Goal: Task Accomplishment & Management: Manage account settings

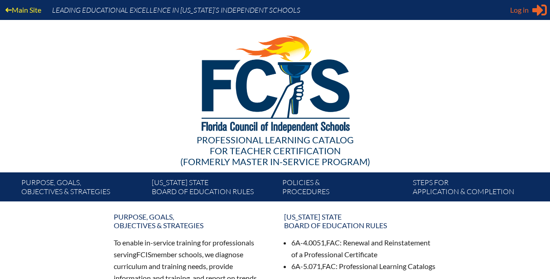
click at [522, 10] on span "Log in" at bounding box center [519, 10] width 19 height 11
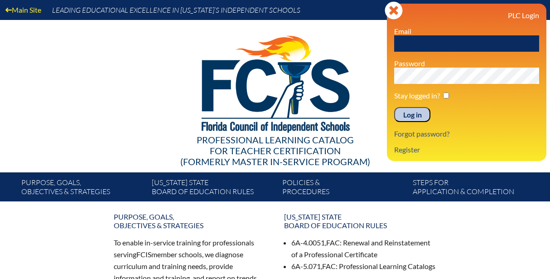
click at [436, 38] on input "text" at bounding box center [466, 43] width 145 height 16
type input "[EMAIL_ADDRESS][DOMAIN_NAME]"
click at [409, 118] on input "Log in" at bounding box center [412, 114] width 36 height 15
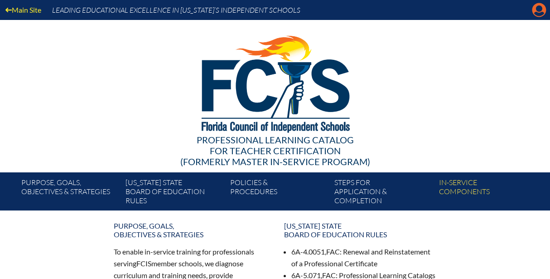
click at [538, 11] on icon "Manage account" at bounding box center [539, 10] width 15 height 15
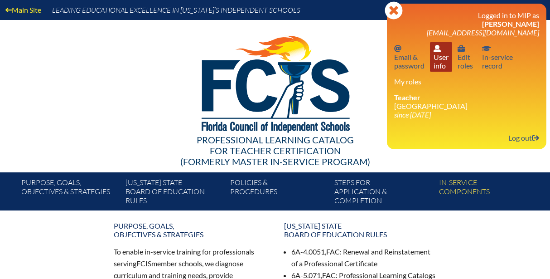
click at [441, 52] on icon at bounding box center [437, 48] width 7 height 7
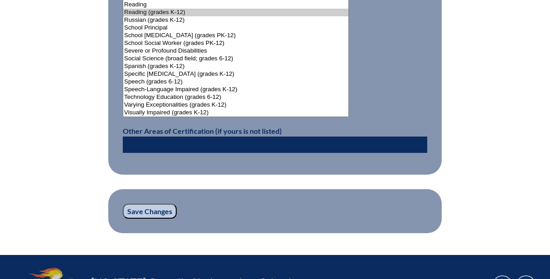
scroll to position [1215, 0]
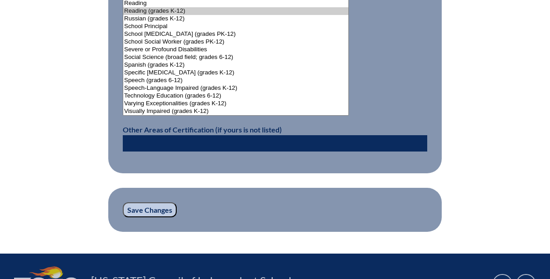
click at [142, 209] on input "Save Changes" at bounding box center [150, 209] width 54 height 15
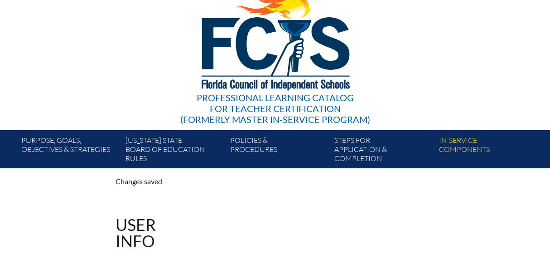
scroll to position [26, 0]
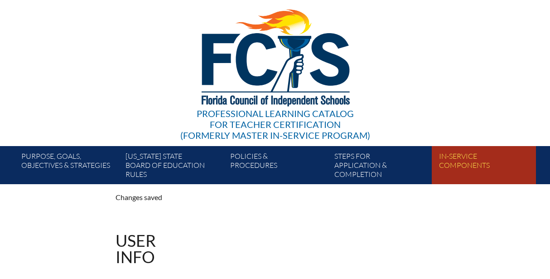
click at [472, 167] on link "In-service components" at bounding box center [488, 167] width 104 height 34
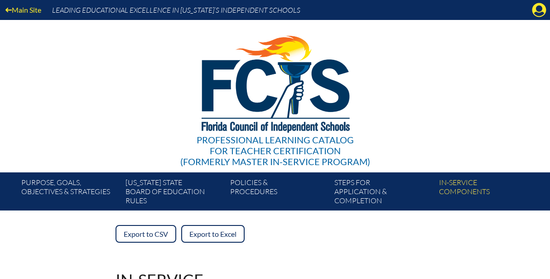
click at [319, 237] on div "Export to CSV Export to Excel" at bounding box center [275, 234] width 319 height 18
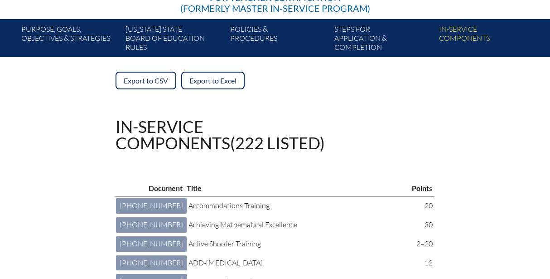
scroll to position [163, 0]
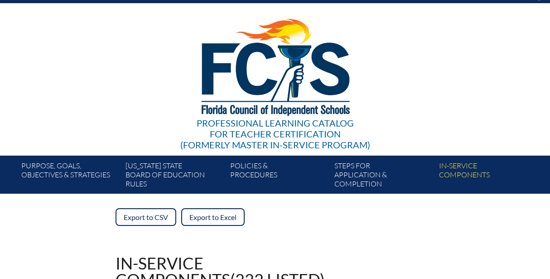
scroll to position [0, 0]
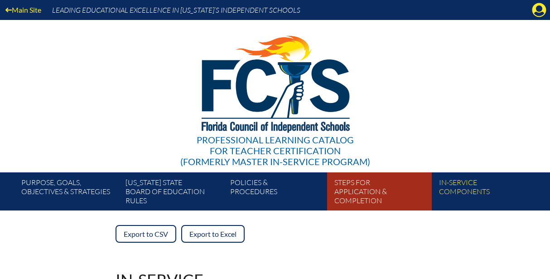
click at [352, 191] on link "Steps for application & completion" at bounding box center [383, 193] width 104 height 34
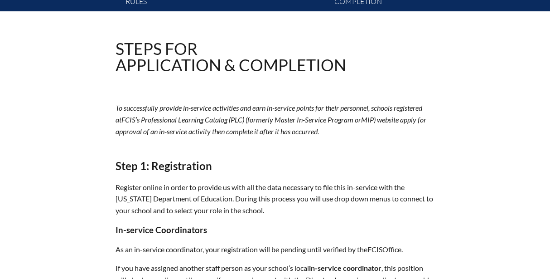
scroll to position [199, 0]
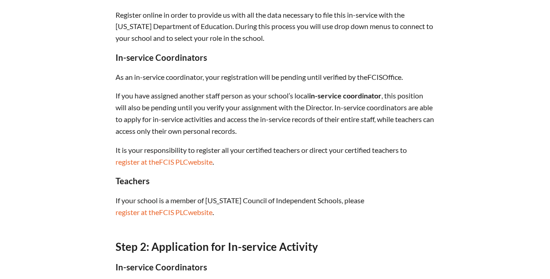
scroll to position [354, 0]
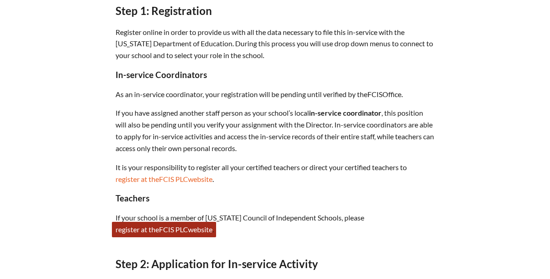
click at [188, 230] on span "PLC" at bounding box center [181, 229] width 13 height 9
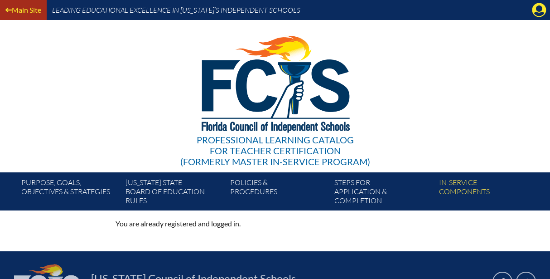
click at [21, 10] on link "Main Site" at bounding box center [23, 10] width 43 height 12
